Goal: Task Accomplishment & Management: Use online tool/utility

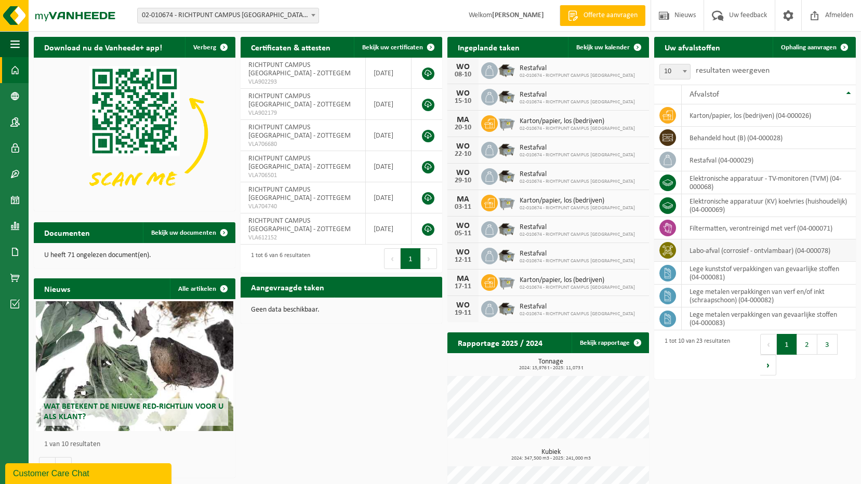
click at [710, 251] on td "labo-afval (corrosief - ontvlambaar) (04-000078)" at bounding box center [768, 250] width 174 height 22
click at [790, 47] on span "Ophaling aanvragen" at bounding box center [809, 47] width 56 height 7
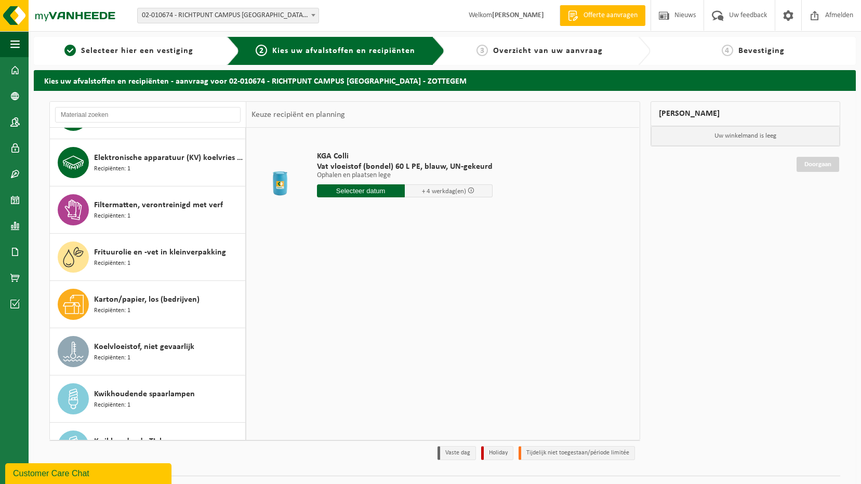
scroll to position [364, 0]
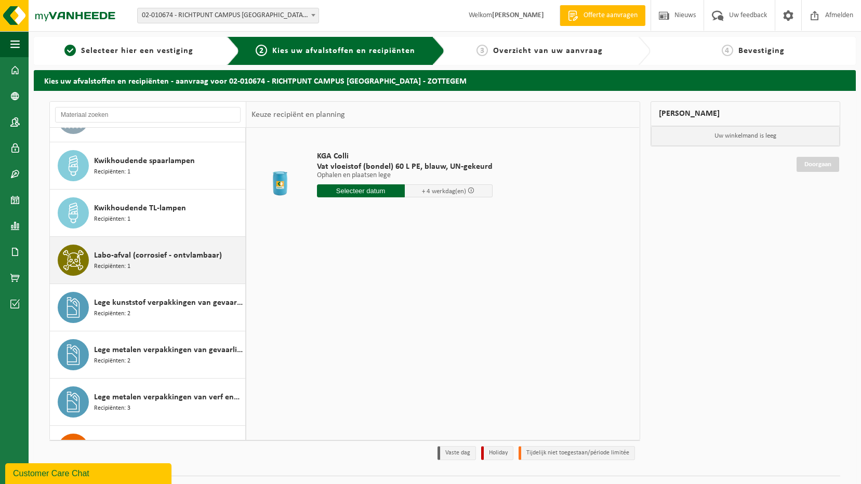
click at [172, 252] on span "Labo-afval (corrosief - ontvlambaar)" at bounding box center [158, 255] width 128 height 12
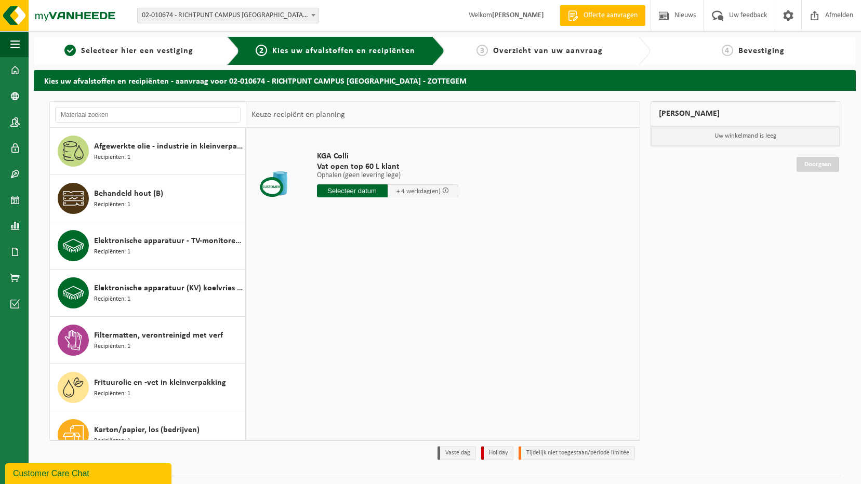
scroll to position [23, 0]
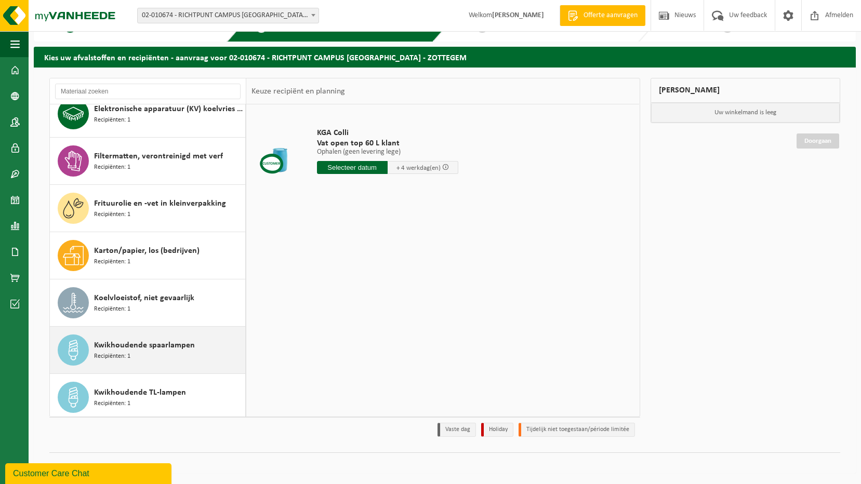
click at [150, 358] on div "Kwikhoudende spaarlampen Recipiënten: 1" at bounding box center [168, 349] width 149 height 31
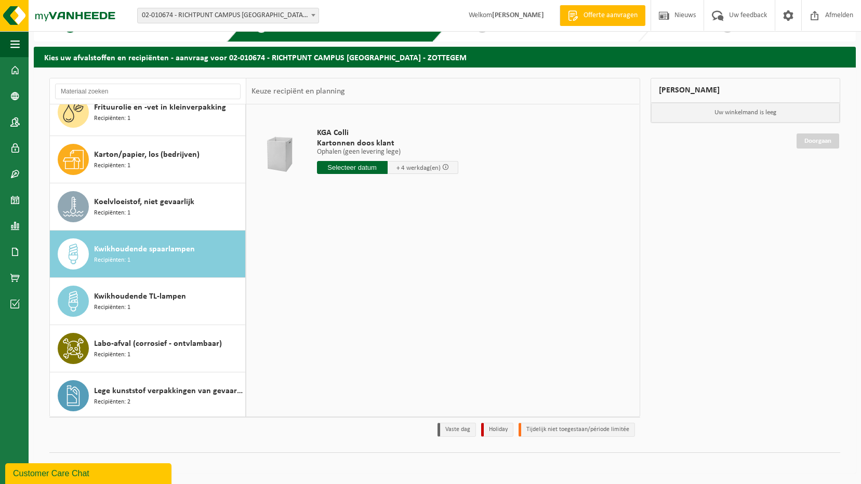
scroll to position [222, 0]
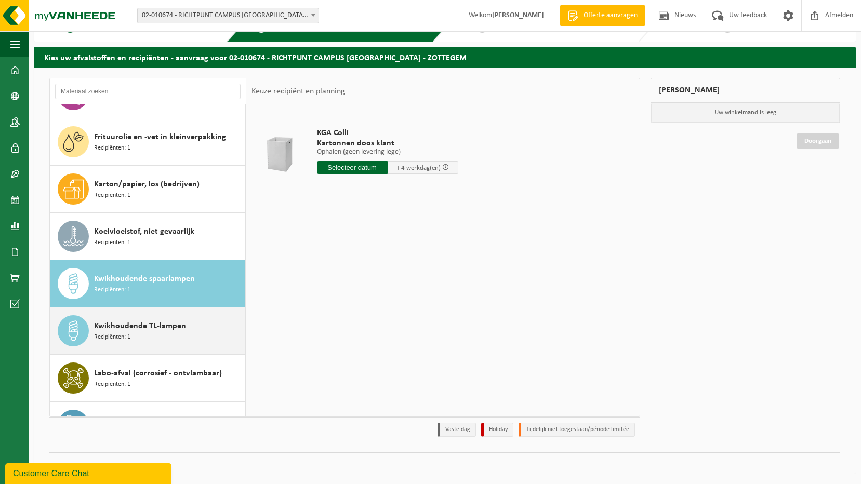
click at [163, 327] on span "Kwikhoudende TL-lampen" at bounding box center [140, 326] width 92 height 12
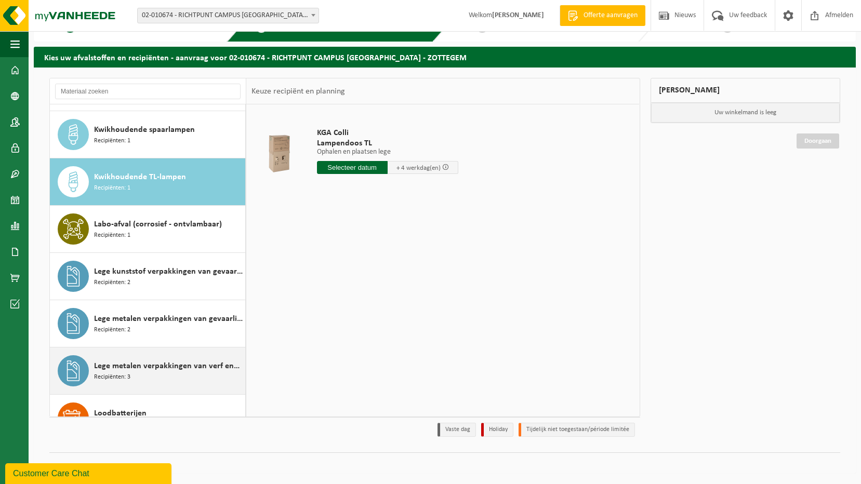
scroll to position [312, 0]
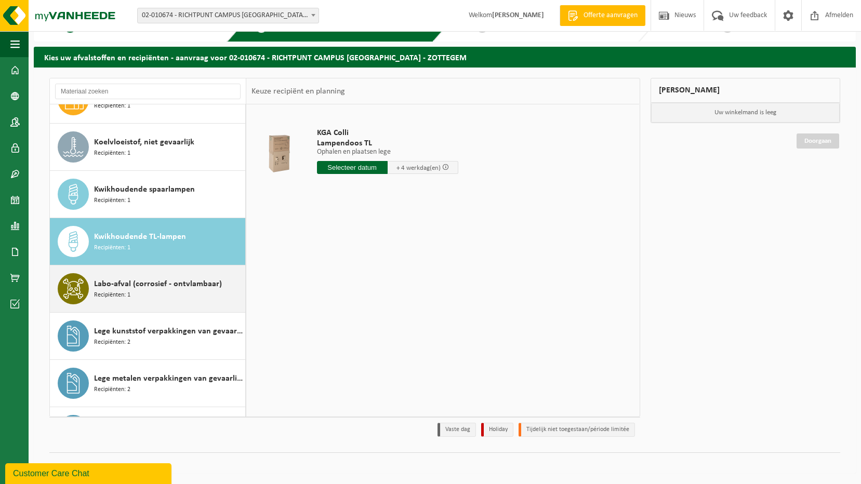
click at [163, 289] on span "Labo-afval (corrosief - ontvlambaar)" at bounding box center [158, 284] width 128 height 12
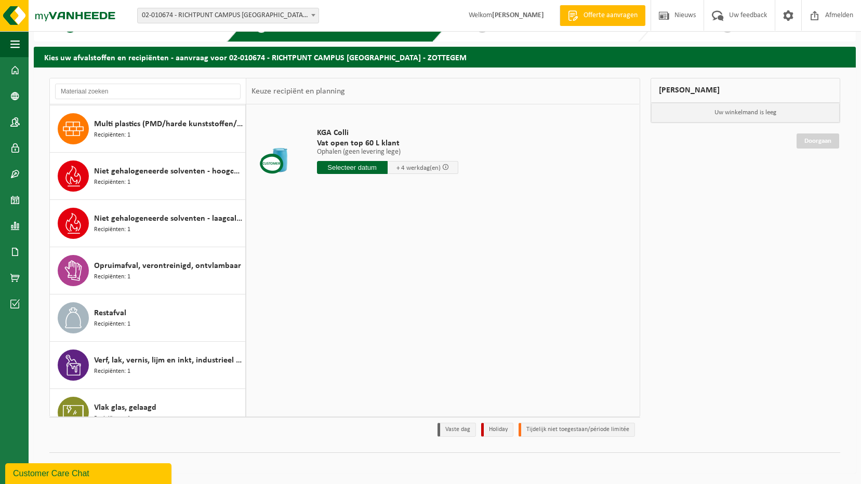
scroll to position [727, 0]
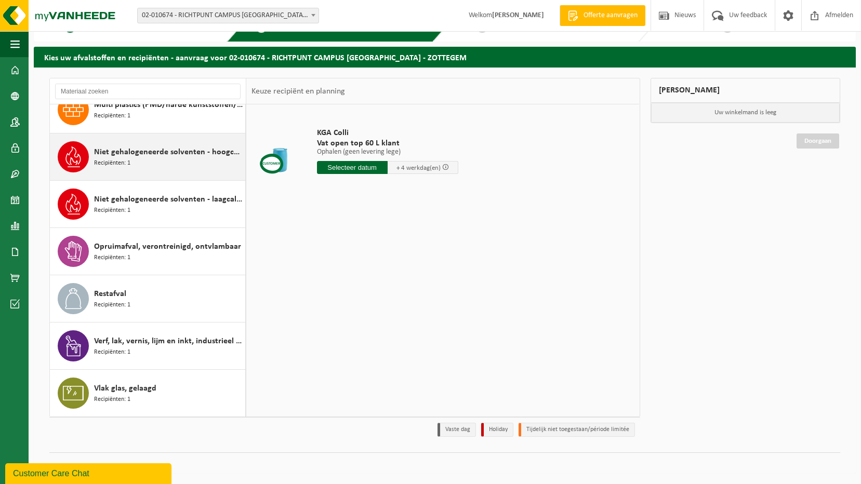
click at [157, 158] on span "Niet gehalogeneerde solventen - hoogcalorisch in kleinverpakking" at bounding box center [168, 152] width 149 height 12
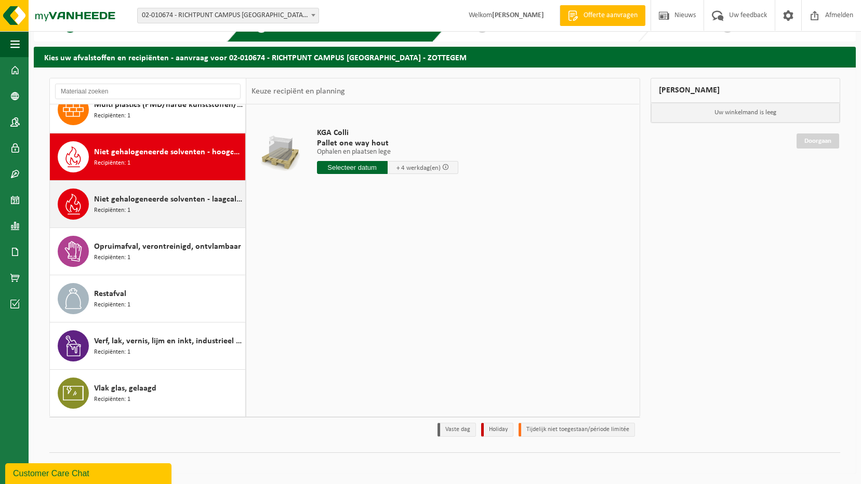
click at [168, 203] on span "Niet gehalogeneerde solventen - laagcalorisch in 200lt-vat" at bounding box center [168, 199] width 149 height 12
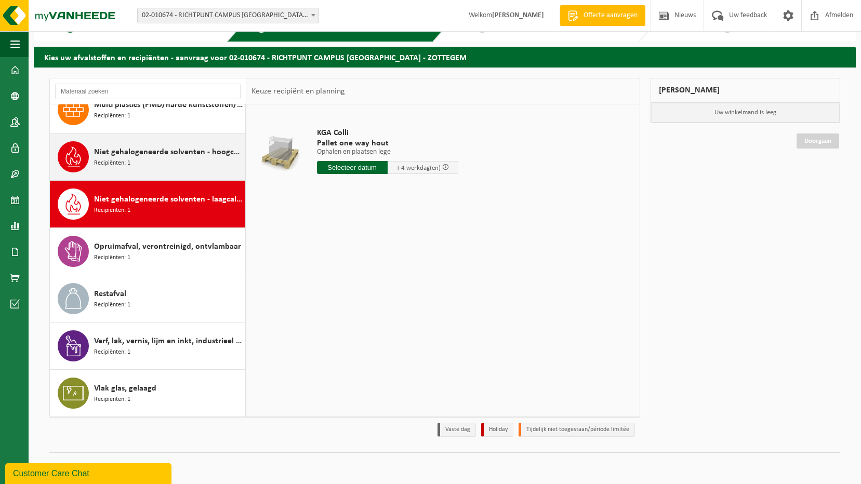
click at [215, 158] on span "Niet gehalogeneerde solventen - hoogcalorisch in kleinverpakking" at bounding box center [168, 152] width 149 height 12
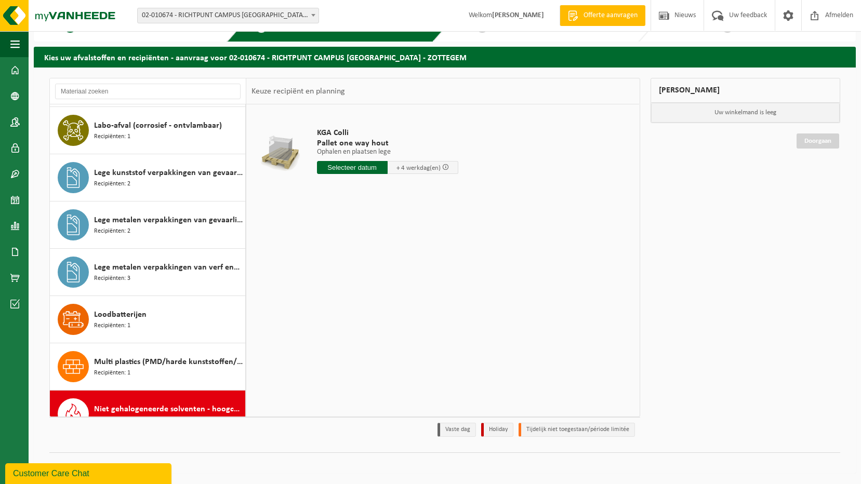
scroll to position [467, 0]
